Goal: Information Seeking & Learning: Learn about a topic

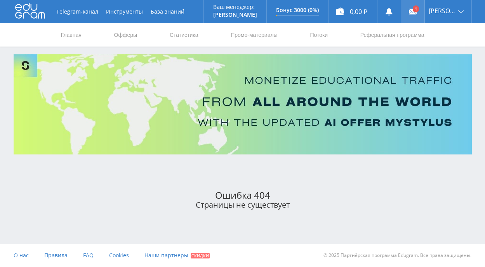
click at [416, 10] on use at bounding box center [413, 11] width 8 height 5
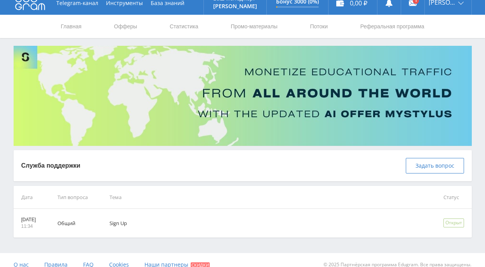
scroll to position [18, 0]
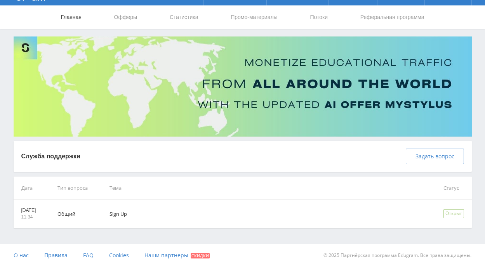
click at [69, 19] on link "Главная" at bounding box center [71, 16] width 22 height 23
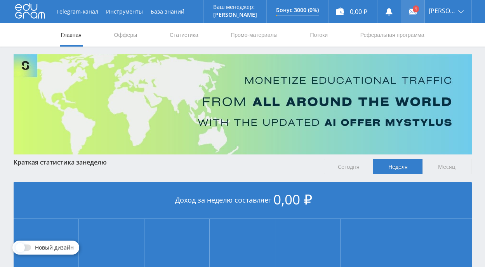
click at [422, 9] on link at bounding box center [412, 11] width 23 height 23
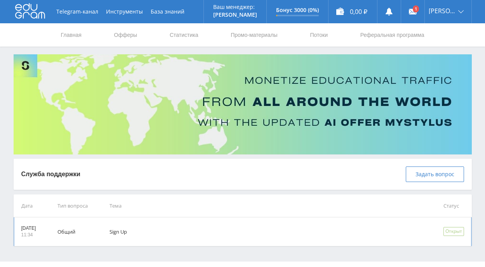
click at [79, 230] on td "Общий" at bounding box center [73, 231] width 52 height 29
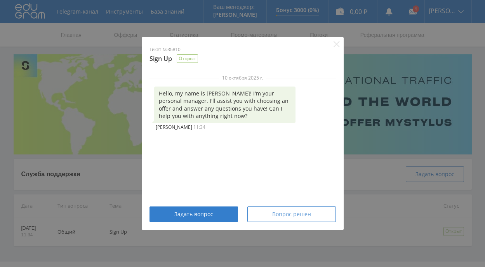
click at [280, 215] on span "Вопрос решен" at bounding box center [291, 214] width 39 height 6
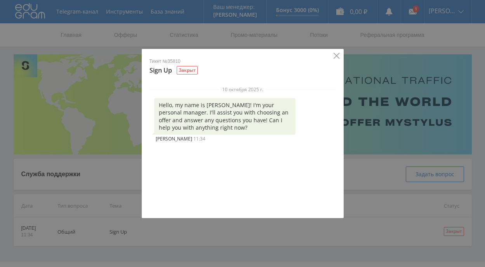
click at [337, 54] on icon "Close" at bounding box center [336, 56] width 6 height 6
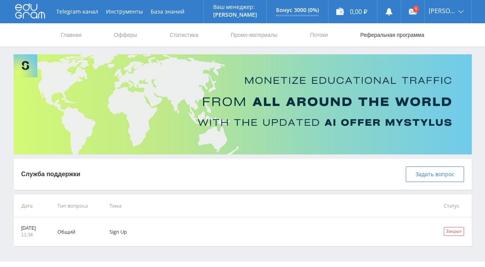
click at [365, 33] on link "Реферальная программа" at bounding box center [392, 34] width 66 height 23
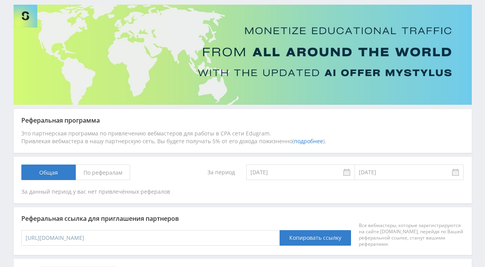
scroll to position [53, 0]
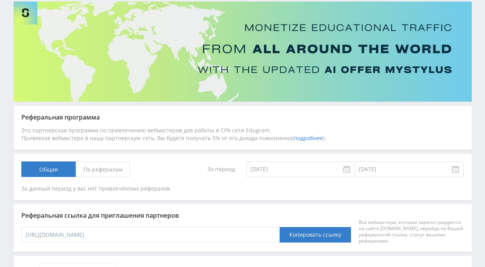
click at [121, 170] on span "По рефералам" at bounding box center [103, 169] width 54 height 16
click at [0, 0] on input "По рефералам" at bounding box center [0, 0] width 0 height 0
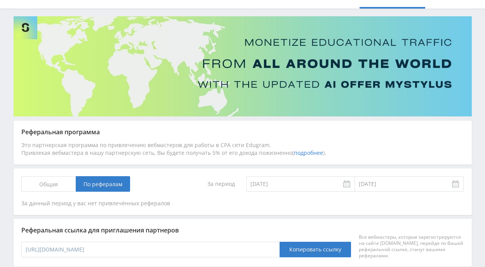
scroll to position [0, 0]
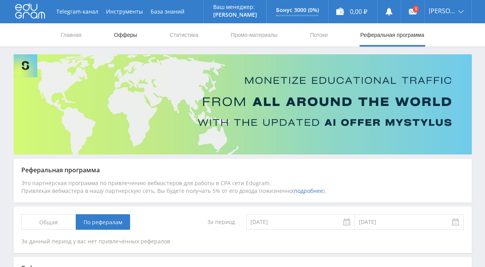
click at [125, 33] on link "Офферы" at bounding box center [125, 34] width 25 height 23
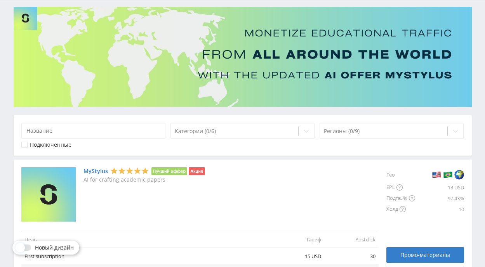
scroll to position [48, 0]
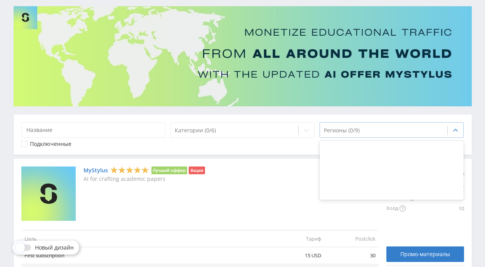
click at [454, 133] on icon at bounding box center [455, 130] width 6 height 6
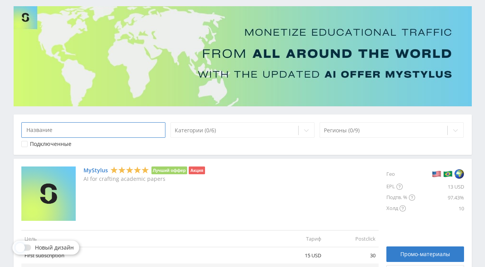
click at [154, 130] on input at bounding box center [93, 130] width 144 height 16
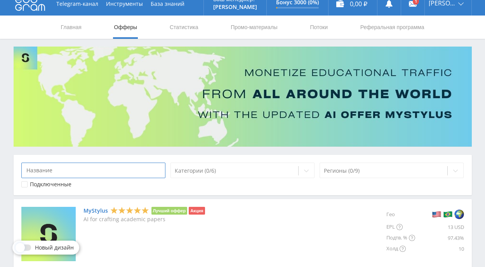
scroll to position [0, 0]
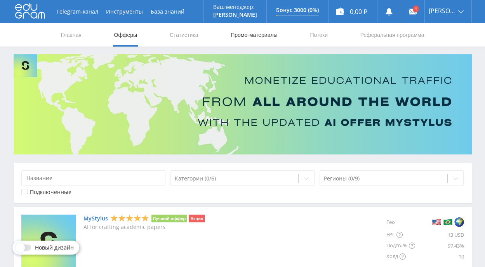
click at [248, 35] on link "Промо-материалы" at bounding box center [254, 34] width 48 height 23
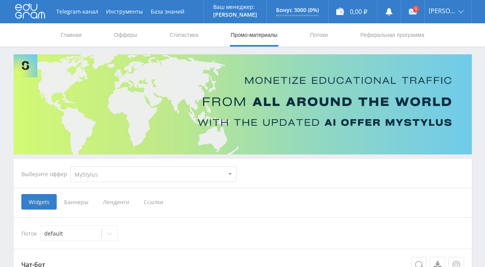
click at [152, 199] on span "Ссылки" at bounding box center [153, 202] width 35 height 16
click at [0, 0] on input "Ссылки" at bounding box center [0, 0] width 0 height 0
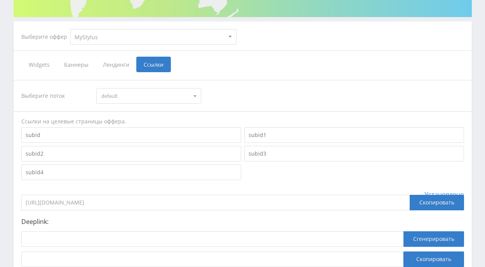
scroll to position [139, 0]
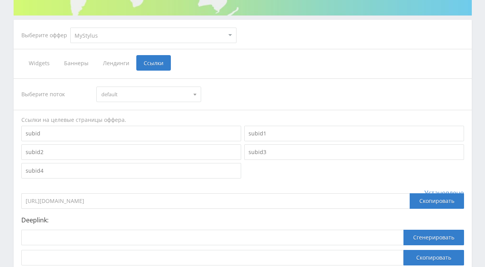
click at [192, 95] on div at bounding box center [195, 94] width 12 height 15
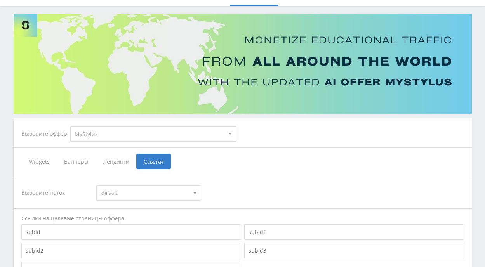
scroll to position [0, 0]
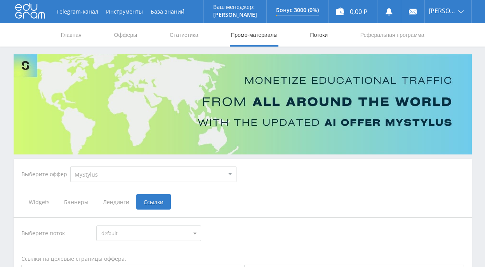
click at [314, 35] on link "Потоки" at bounding box center [318, 34] width 19 height 23
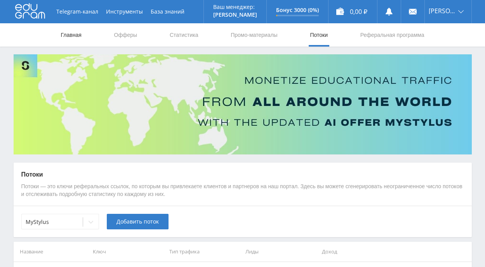
click at [71, 35] on link "Главная" at bounding box center [71, 34] width 22 height 23
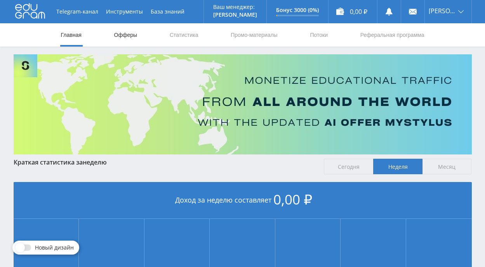
click at [125, 33] on link "Офферы" at bounding box center [125, 34] width 25 height 23
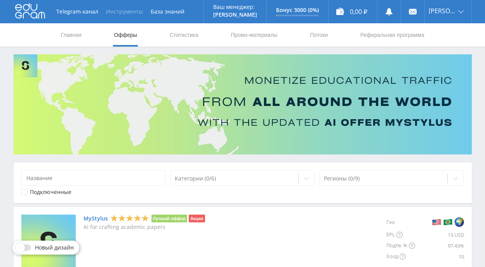
click at [124, 11] on button "Инструменты" at bounding box center [124, 11] width 45 height 23
click at [156, 12] on link "База знаний" at bounding box center [168, 11] width 42 height 23
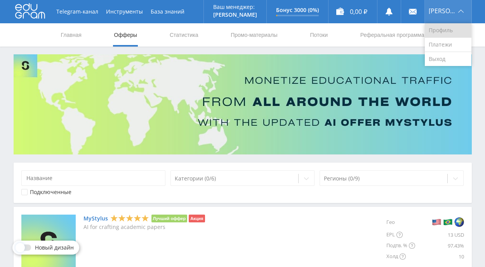
click at [455, 29] on link "Профиль" at bounding box center [447, 30] width 47 height 14
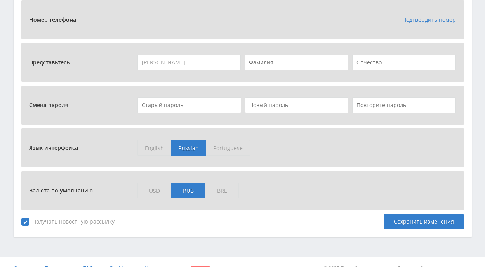
scroll to position [336, 0]
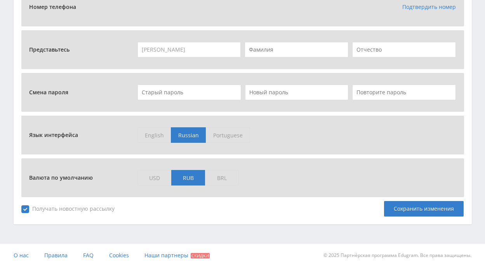
click at [155, 177] on span "USD" at bounding box center [154, 178] width 34 height 16
click at [0, 0] on input "USD" at bounding box center [0, 0] width 0 height 0
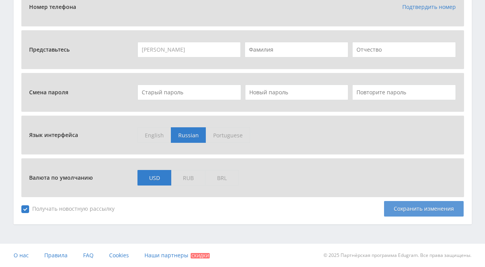
click at [415, 211] on div "Сохранить изменения" at bounding box center [424, 209] width 80 height 16
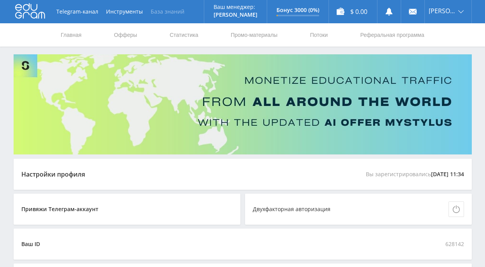
click at [175, 9] on link "База знаний" at bounding box center [168, 11] width 42 height 23
click at [79, 33] on link "Главная" at bounding box center [71, 34] width 22 height 23
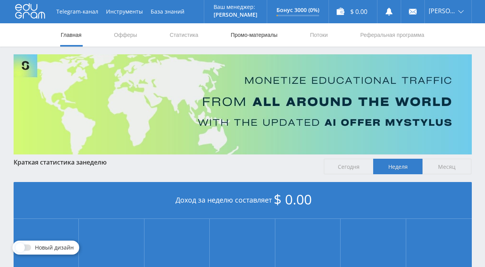
click at [267, 35] on link "Промо-материалы" at bounding box center [254, 34] width 48 height 23
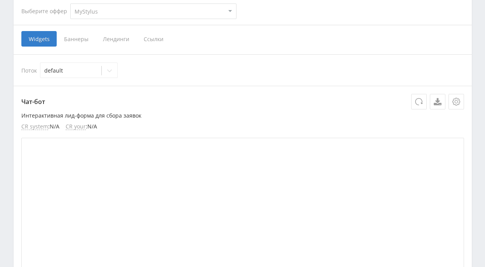
scroll to position [164, 0]
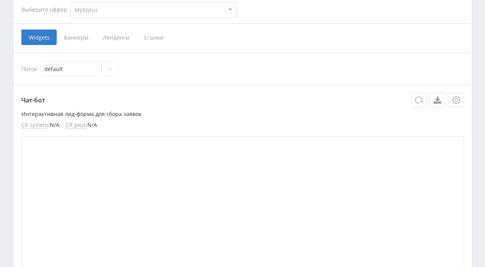
click at [231, 12] on select "MyStylus MyStylus - Revshare Кэмп Studybay Автор24 Studybay [GEOGRAPHIC_DATA] S…" at bounding box center [153, 10] width 166 height 16
click at [70, 2] on select "MyStylus MyStylus - Revshare Кэмп Studybay Автор24 Studybay [GEOGRAPHIC_DATA] S…" at bounding box center [153, 10] width 166 height 16
click at [158, 38] on span "Ссылки" at bounding box center [153, 37] width 35 height 16
click at [0, 0] on input "Ссылки" at bounding box center [0, 0] width 0 height 0
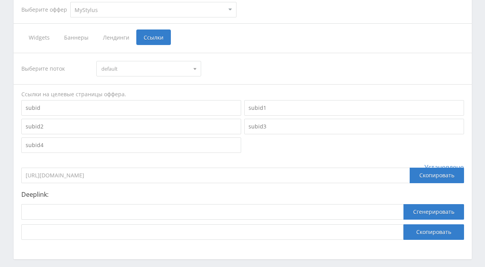
click at [196, 70] on span at bounding box center [194, 70] width 3 height 4
click at [194, 66] on span at bounding box center [194, 68] width 3 height 4
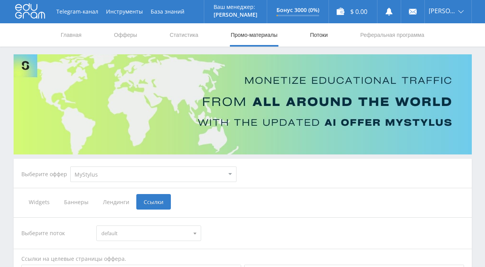
click at [323, 35] on link "Потоки" at bounding box center [318, 34] width 19 height 23
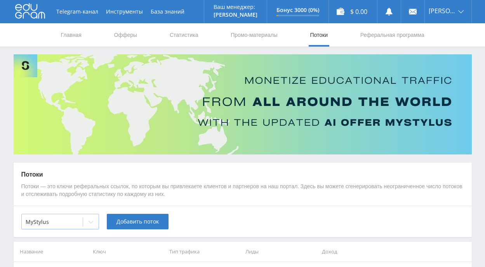
click at [91, 224] on icon at bounding box center [91, 222] width 6 height 6
click at [145, 190] on p "Потоки — это ключи реферальных ссылок, по которым вы привлекаете клиентов и пар…" at bounding box center [242, 190] width 442 height 15
click at [372, 35] on link "Реферальная программа" at bounding box center [392, 34] width 66 height 23
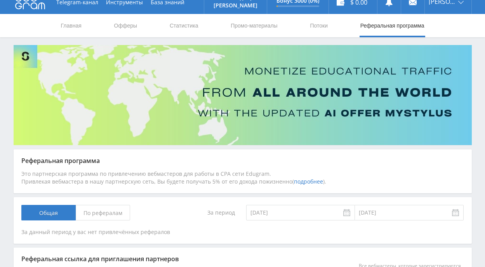
scroll to position [9, 0]
click at [259, 27] on link "Промо-материалы" at bounding box center [254, 25] width 48 height 23
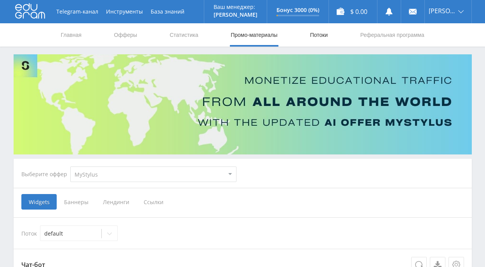
click at [310, 36] on link "Потоки" at bounding box center [318, 34] width 19 height 23
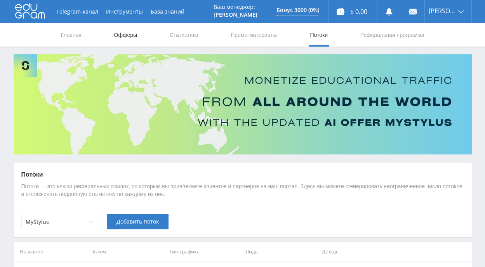
click at [129, 35] on link "Офферы" at bounding box center [125, 34] width 25 height 23
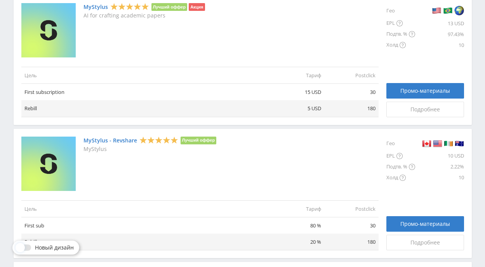
scroll to position [215, 0]
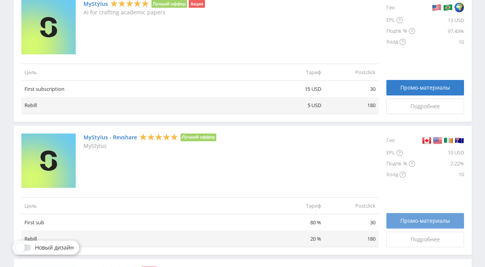
click at [419, 218] on span "Промо-материалы" at bounding box center [425, 221] width 50 height 6
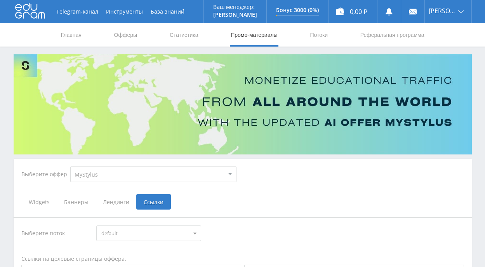
scroll to position [199, 0]
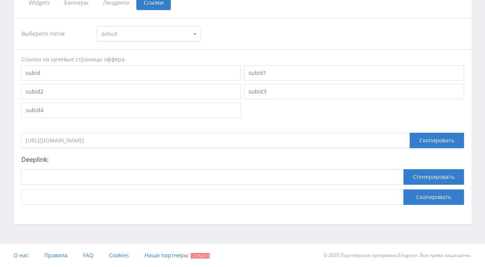
click at [192, 35] on div at bounding box center [195, 33] width 12 height 15
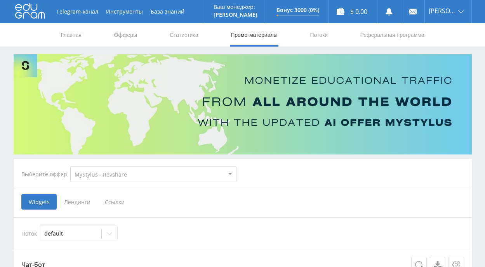
select select "341"
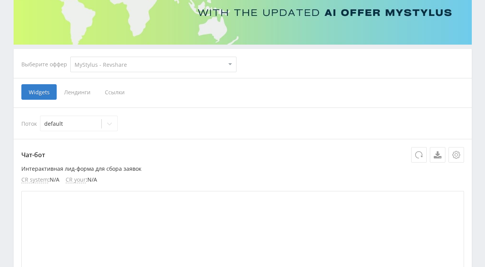
scroll to position [112, 0]
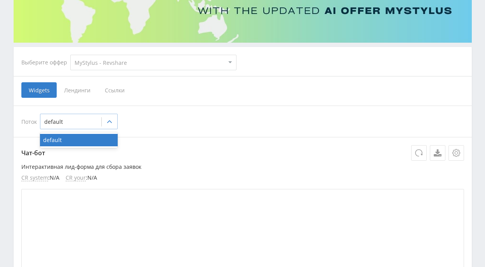
click at [110, 122] on icon at bounding box center [109, 121] width 5 height 3
click at [110, 122] on icon at bounding box center [109, 122] width 5 height 3
click at [116, 90] on span "Ссылки" at bounding box center [114, 90] width 35 height 16
click at [0, 0] on input "Ссылки" at bounding box center [0, 0] width 0 height 0
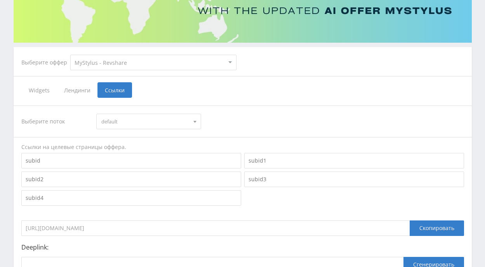
click at [196, 122] on div at bounding box center [195, 121] width 12 height 15
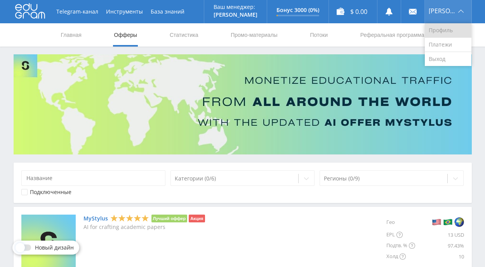
click at [448, 33] on link "Профиль" at bounding box center [447, 30] width 47 height 14
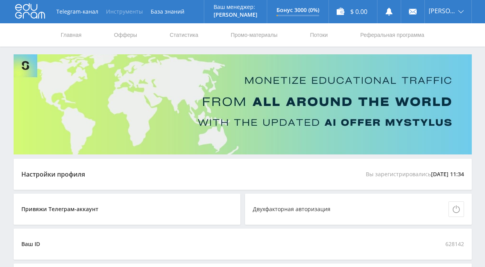
click at [135, 8] on button "Инструменты" at bounding box center [124, 11] width 45 height 23
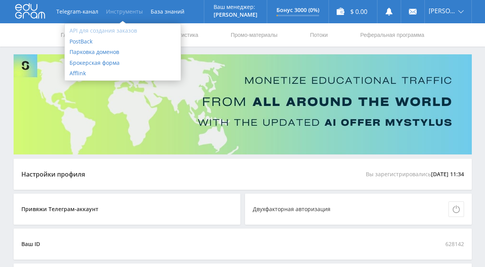
click at [116, 31] on link "API для создания заказов" at bounding box center [123, 30] width 116 height 11
click at [198, 10] on div "Telegram-канал Инструменты База знаний Ваш менеджер: [PERSON_NAME] Online @edug…" at bounding box center [243, 11] width 458 height 23
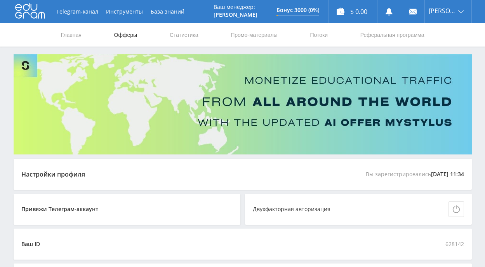
click at [128, 35] on link "Офферы" at bounding box center [125, 34] width 25 height 23
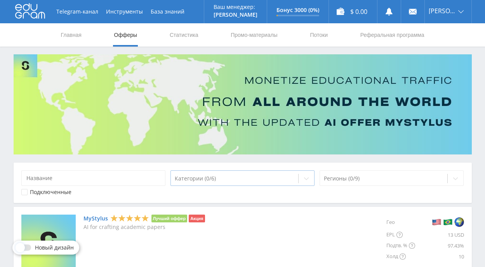
click at [304, 181] on icon at bounding box center [306, 178] width 6 height 6
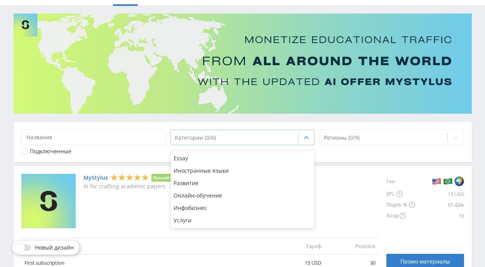
scroll to position [42, 0]
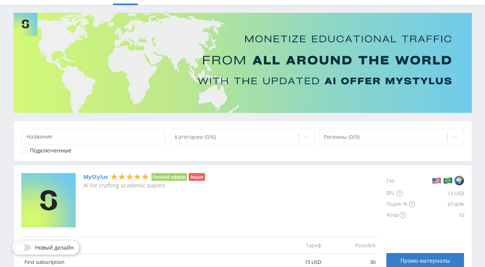
click at [332, 160] on div "Категории (0/6) Регионы (0/9) Подключенные" at bounding box center [243, 141] width 458 height 40
click at [454, 137] on icon at bounding box center [455, 137] width 6 height 6
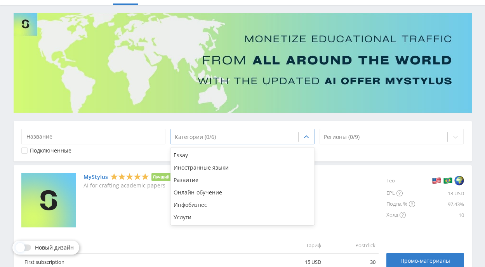
click at [305, 138] on icon at bounding box center [306, 137] width 6 height 6
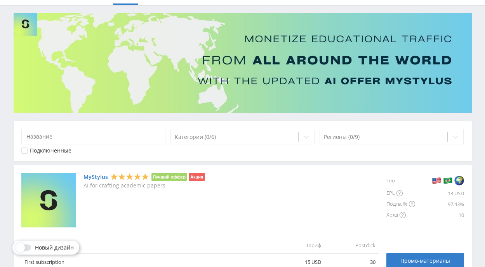
click at [322, 190] on div "MyStylus Лучший оффер Акция AI for crafting academic papers" at bounding box center [199, 200] width 357 height 54
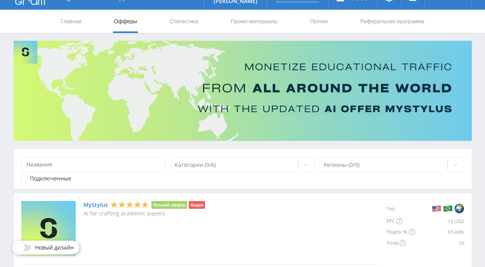
scroll to position [0, 0]
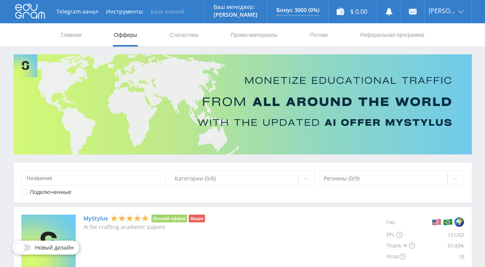
click at [171, 10] on link "База знаний" at bounding box center [168, 11] width 42 height 23
click at [32, 16] on icon at bounding box center [30, 11] width 30 height 16
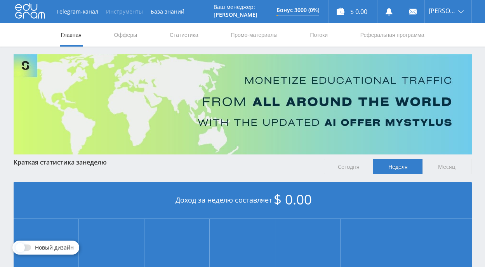
click at [127, 8] on button "Инструменты" at bounding box center [124, 11] width 45 height 23
click at [180, 106] on img at bounding box center [243, 104] width 458 height 100
click at [130, 36] on link "Офферы" at bounding box center [125, 34] width 25 height 23
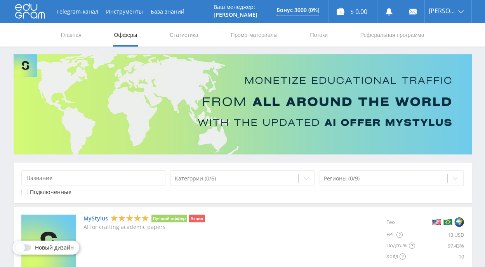
click at [25, 193] on div at bounding box center [24, 192] width 6 height 6
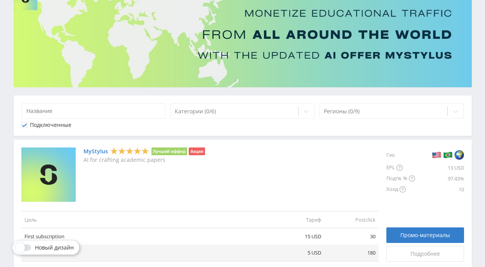
scroll to position [60, 0]
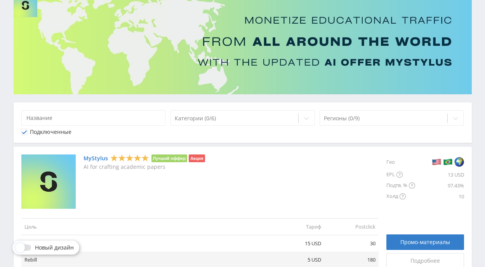
click at [24, 131] on icon at bounding box center [24, 132] width 5 height 5
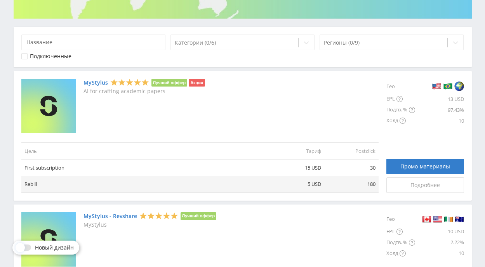
scroll to position [140, 0]
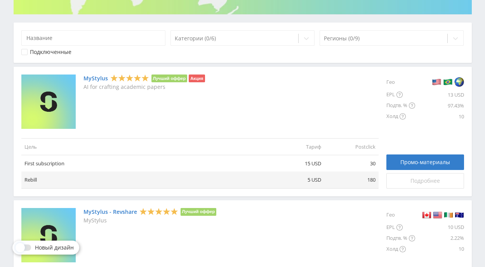
click at [423, 178] on span "Подробнее" at bounding box center [424, 181] width 29 height 6
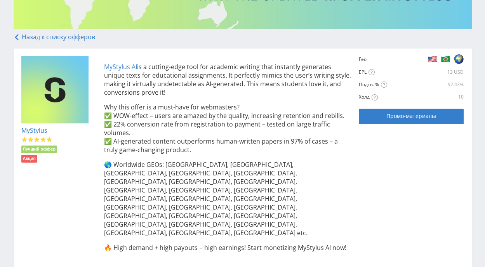
scroll to position [126, 0]
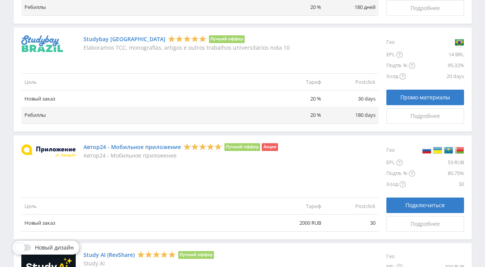
scroll to position [796, 0]
